Goal: Information Seeking & Learning: Learn about a topic

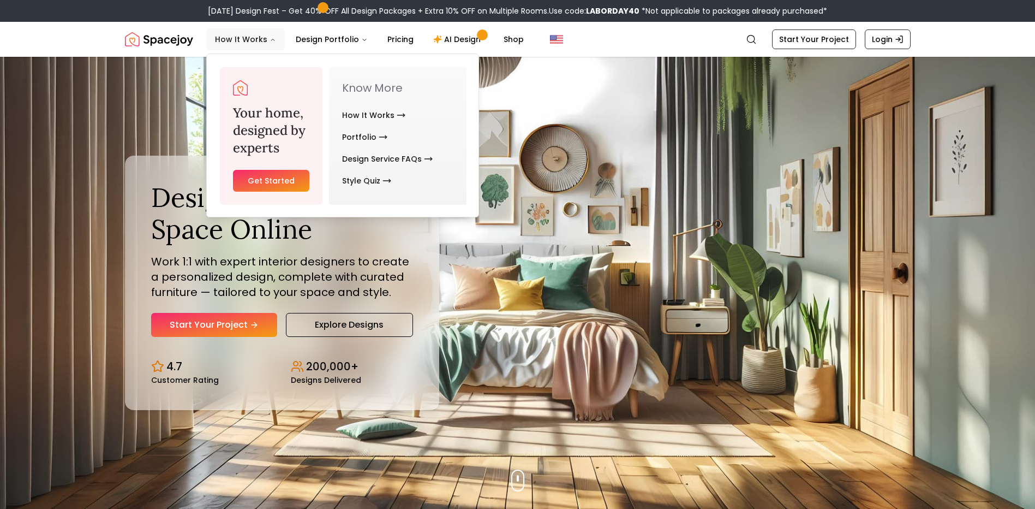
click at [270, 42] on icon "Main" at bounding box center [273, 40] width 7 height 7
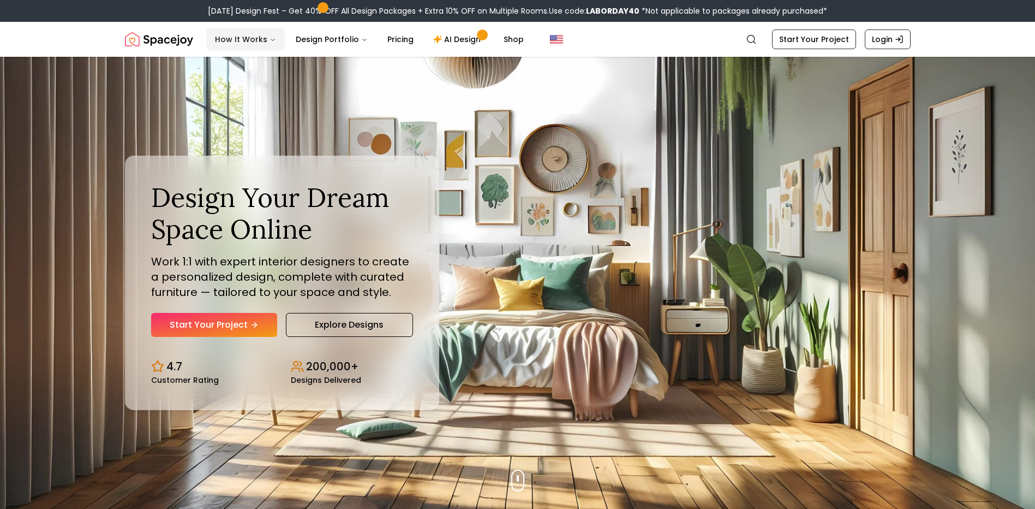
click at [240, 45] on button "How It Works" at bounding box center [245, 39] width 79 height 22
click at [398, 43] on link "Pricing" at bounding box center [401, 39] width 44 height 22
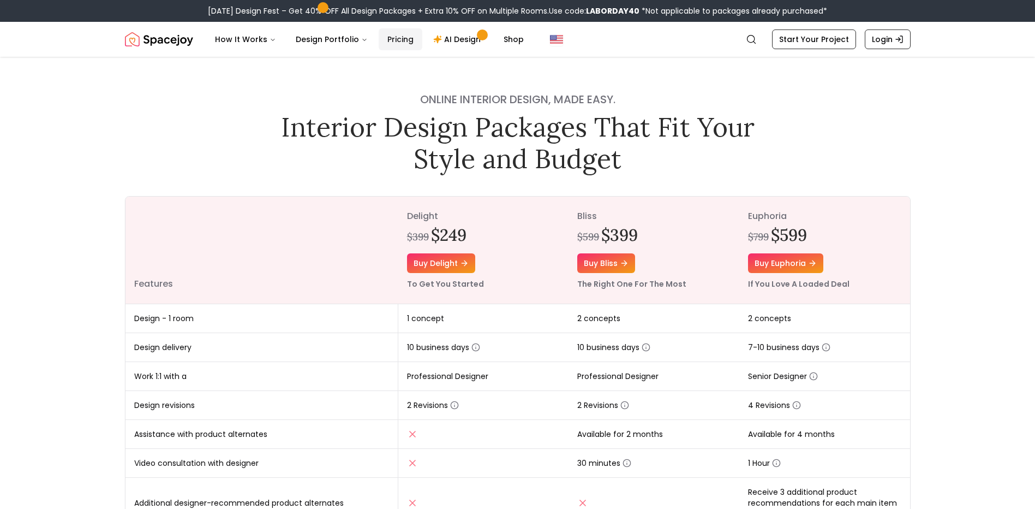
click at [398, 43] on link "Pricing" at bounding box center [401, 39] width 44 height 22
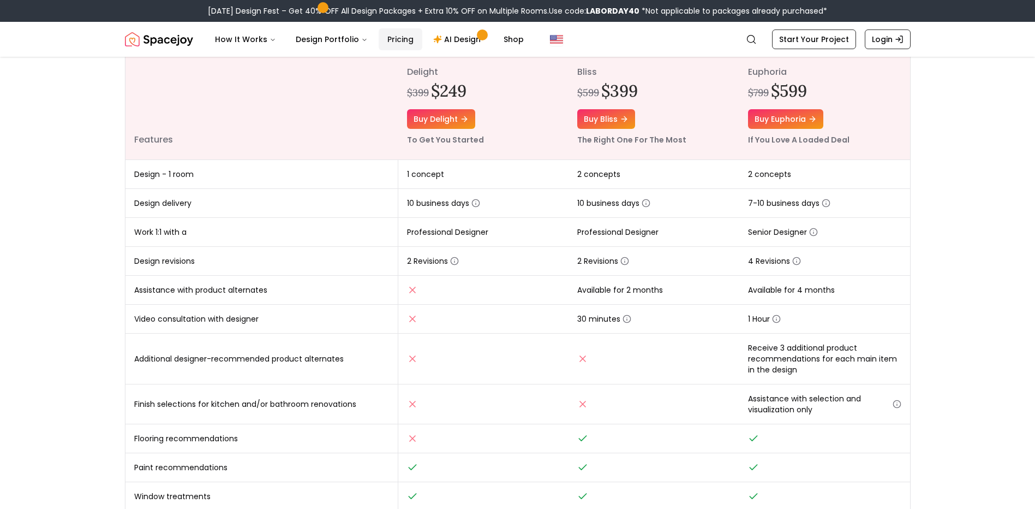
scroll to position [164, 0]
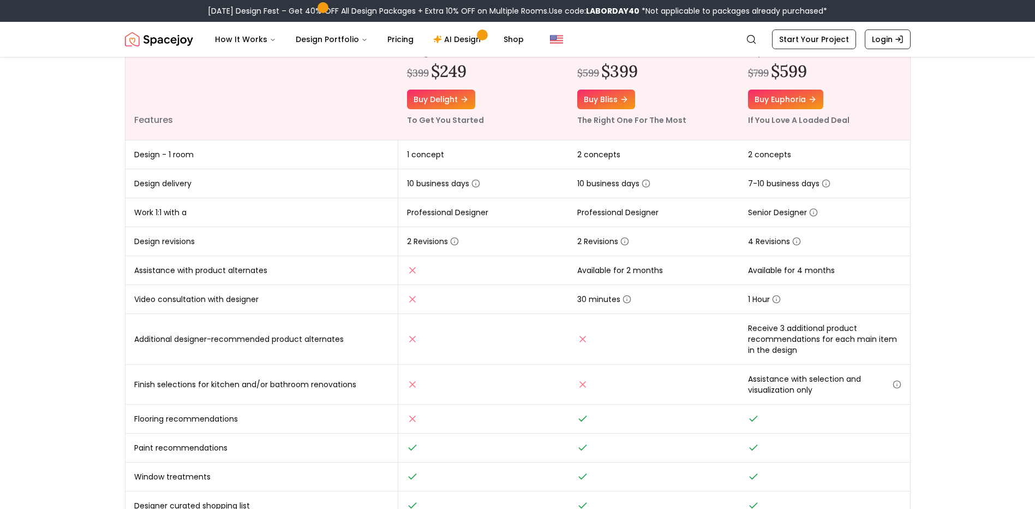
click at [913, 166] on div "Online interior design, made easy. Interior Design Packages That Fit Your Style…" at bounding box center [518, 250] width 838 height 714
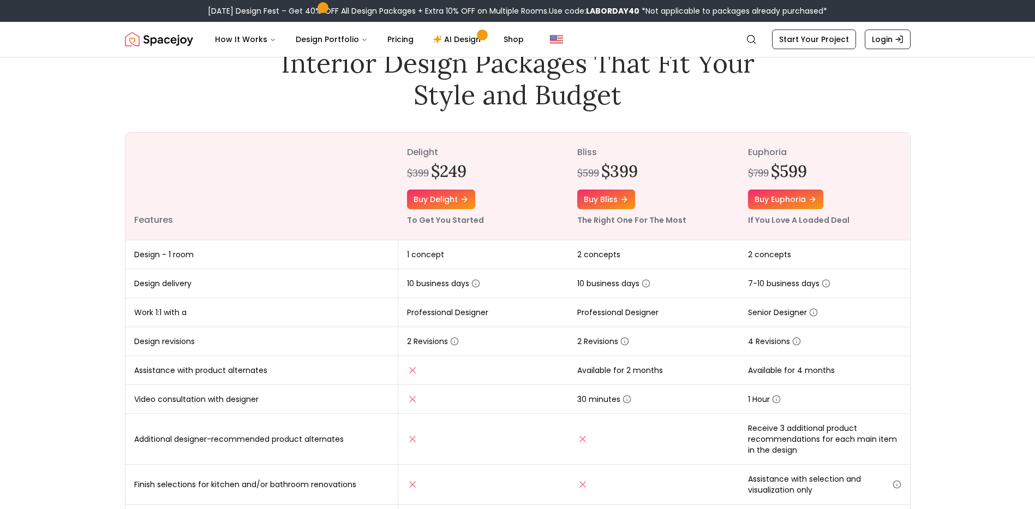
scroll to position [55, 0]
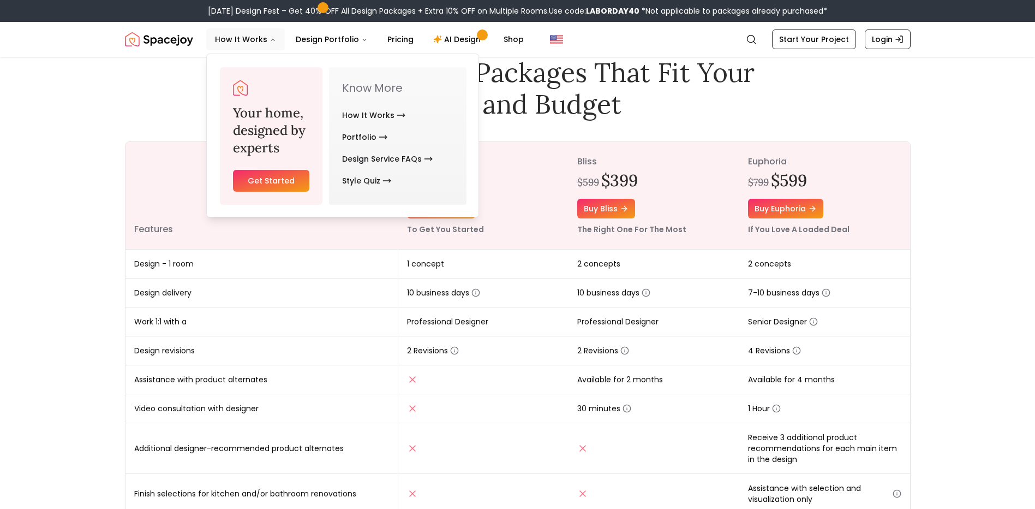
click at [165, 41] on img "Spacejoy" at bounding box center [159, 39] width 68 height 22
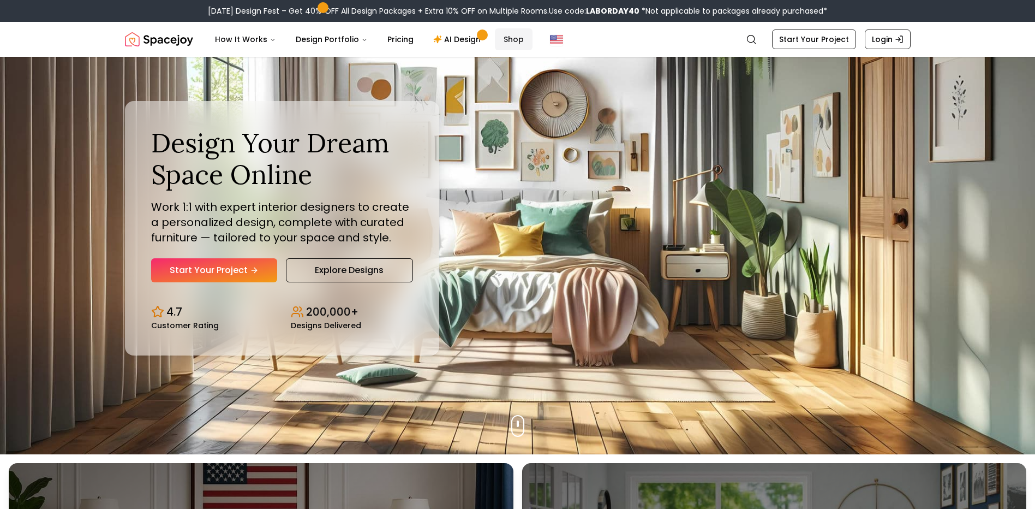
click at [500, 39] on link "Shop" at bounding box center [514, 39] width 38 height 22
